Goal: Information Seeking & Learning: Compare options

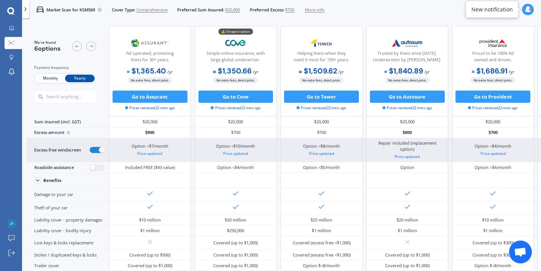
click at [95, 150] on label at bounding box center [97, 150] width 15 height 6
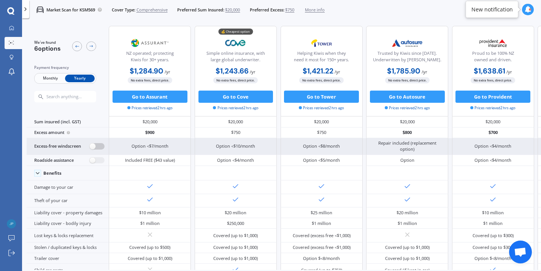
click at [101, 144] on label at bounding box center [97, 146] width 15 height 6
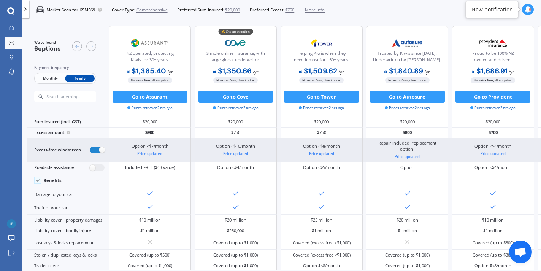
click at [90, 150] on label at bounding box center [97, 150] width 15 height 6
radio input "false"
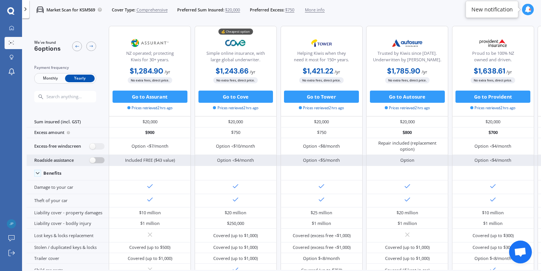
click at [98, 159] on label at bounding box center [97, 160] width 15 height 6
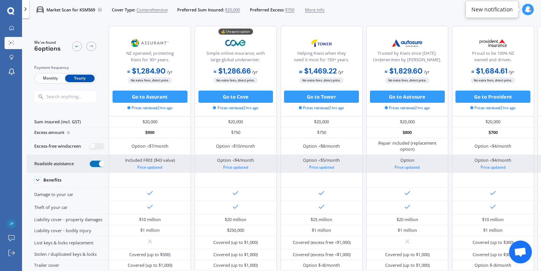
click at [92, 161] on label at bounding box center [97, 163] width 15 height 6
radio input "false"
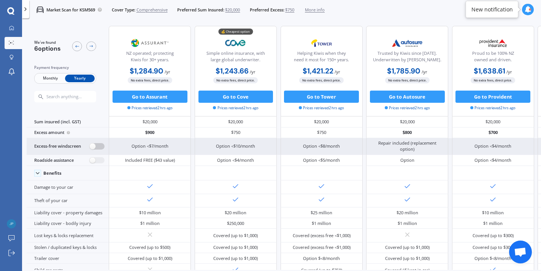
click at [103, 144] on label at bounding box center [97, 146] width 15 height 6
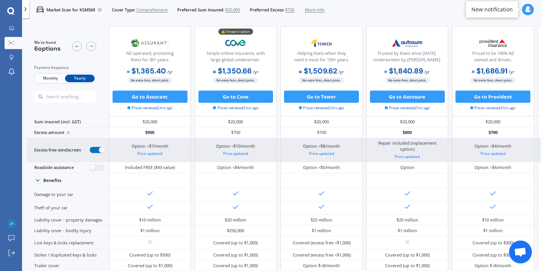
click at [94, 149] on label at bounding box center [97, 150] width 15 height 6
radio input "false"
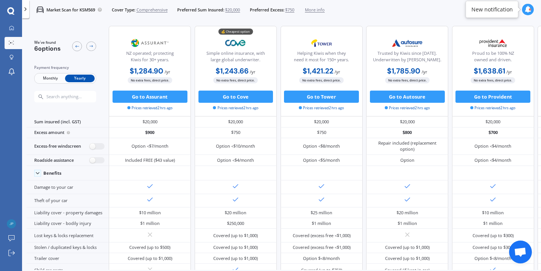
click at [237, 11] on span "$20,000" at bounding box center [232, 10] width 15 height 6
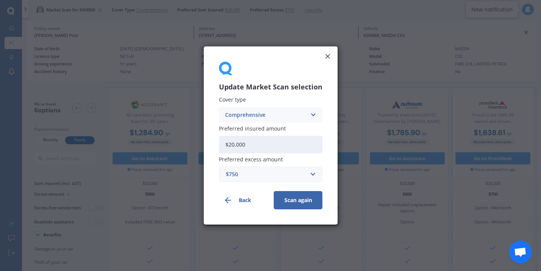
click at [251, 146] on input "$20,000" at bounding box center [270, 144] width 103 height 17
drag, startPoint x: 251, startPoint y: 146, endPoint x: 203, endPoint y: 145, distance: 47.5
click at [203, 145] on div "Update Market Scan selection Cover type Comprehensive Comprehensive Third Party…" at bounding box center [270, 135] width 541 height 271
type input "$16,000"
click at [298, 174] on div "$750" at bounding box center [266, 174] width 81 height 8
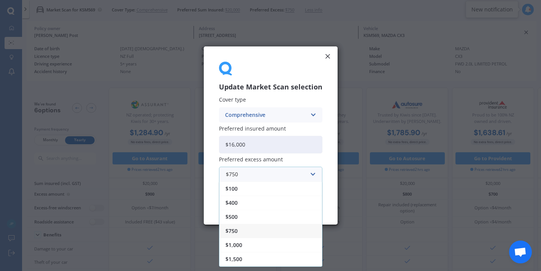
click at [289, 233] on div "$750" at bounding box center [270, 231] width 103 height 14
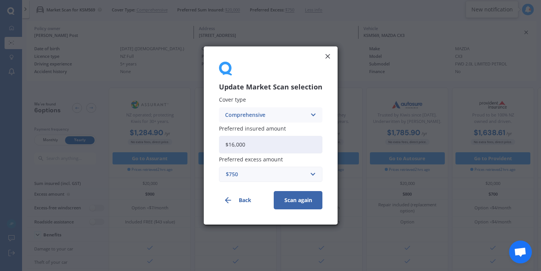
click at [306, 198] on button "Scan again" at bounding box center [298, 200] width 49 height 18
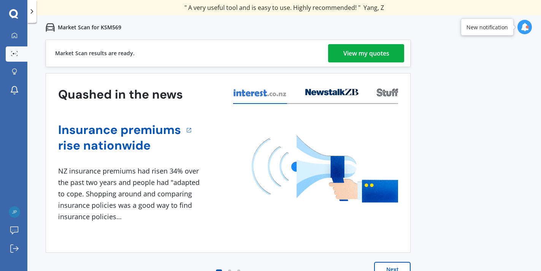
click at [357, 55] on div "View my quotes" at bounding box center [366, 53] width 46 height 18
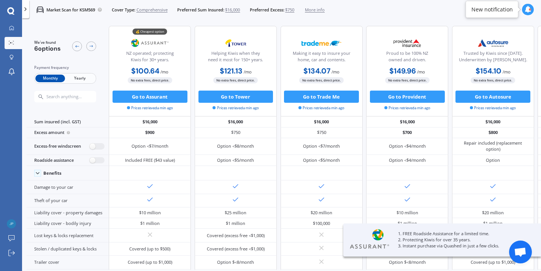
click at [88, 78] on span "Yearly" at bounding box center [80, 79] width 30 height 8
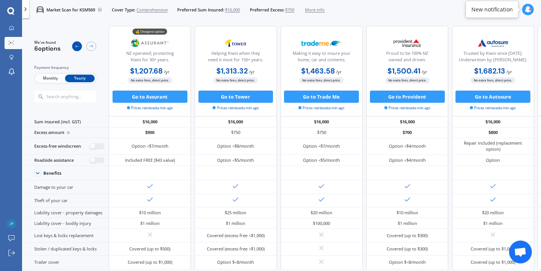
click at [75, 47] on icon at bounding box center [77, 46] width 5 height 5
click at [91, 44] on icon at bounding box center [91, 46] width 5 height 5
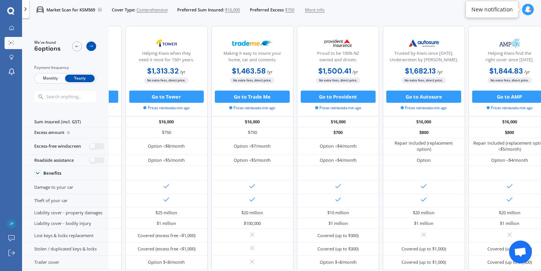
scroll to position [0, 102]
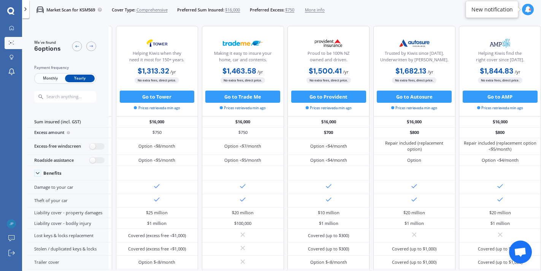
click at [82, 48] on div at bounding box center [84, 46] width 24 height 13
click at [78, 46] on icon at bounding box center [77, 46] width 5 height 5
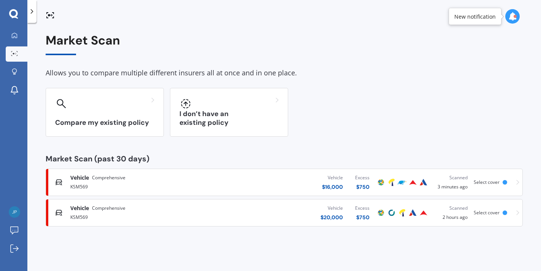
click at [33, 11] on icon at bounding box center [32, 12] width 8 height 8
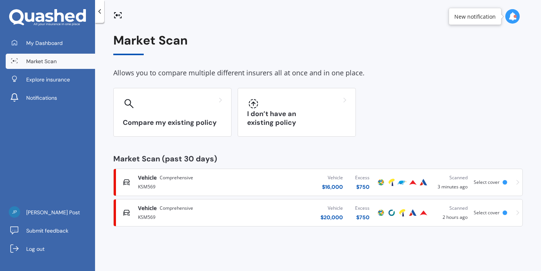
click at [192, 27] on div "Market Scan Allows you to compare multiple different insurers all at once and i…" at bounding box center [318, 148] width 446 height 248
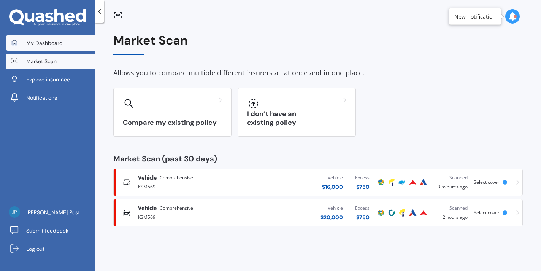
click at [57, 46] on span "My Dashboard" at bounding box center [44, 43] width 36 height 8
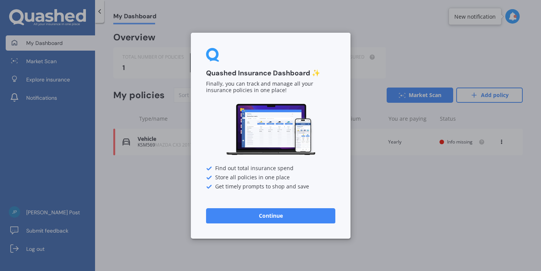
click at [276, 213] on button "Continue" at bounding box center [270, 215] width 129 height 15
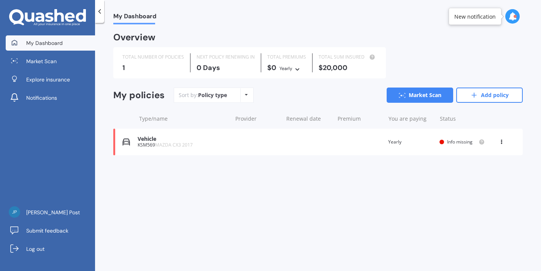
click at [309, 148] on div "Vehicle KSM569 MAZDA CX3 2017 Renewal date Premium You are paying Yearly Status…" at bounding box center [317, 141] width 409 height 27
